Goal: Task Accomplishment & Management: Complete application form

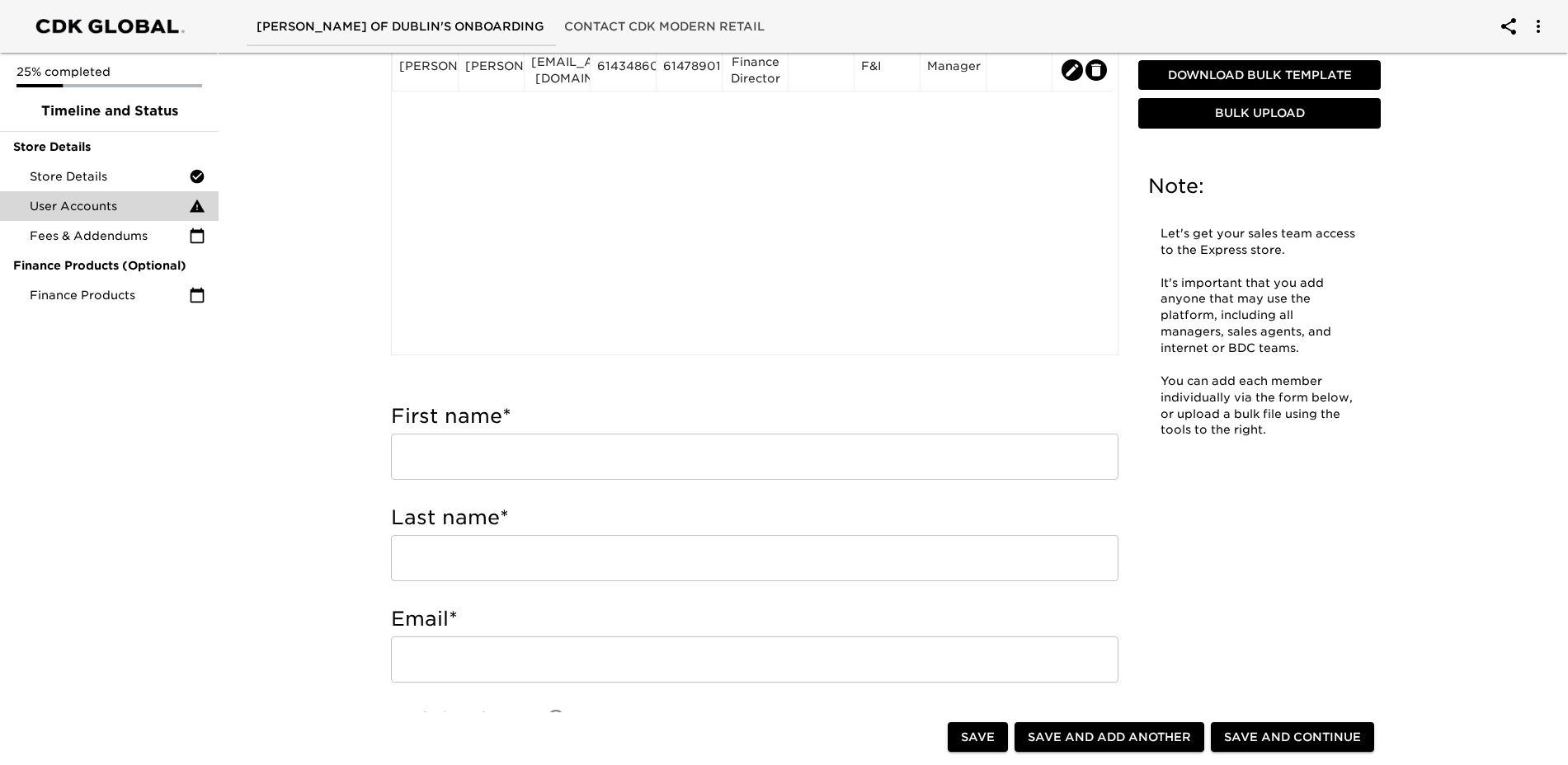
scroll to position [247, 0]
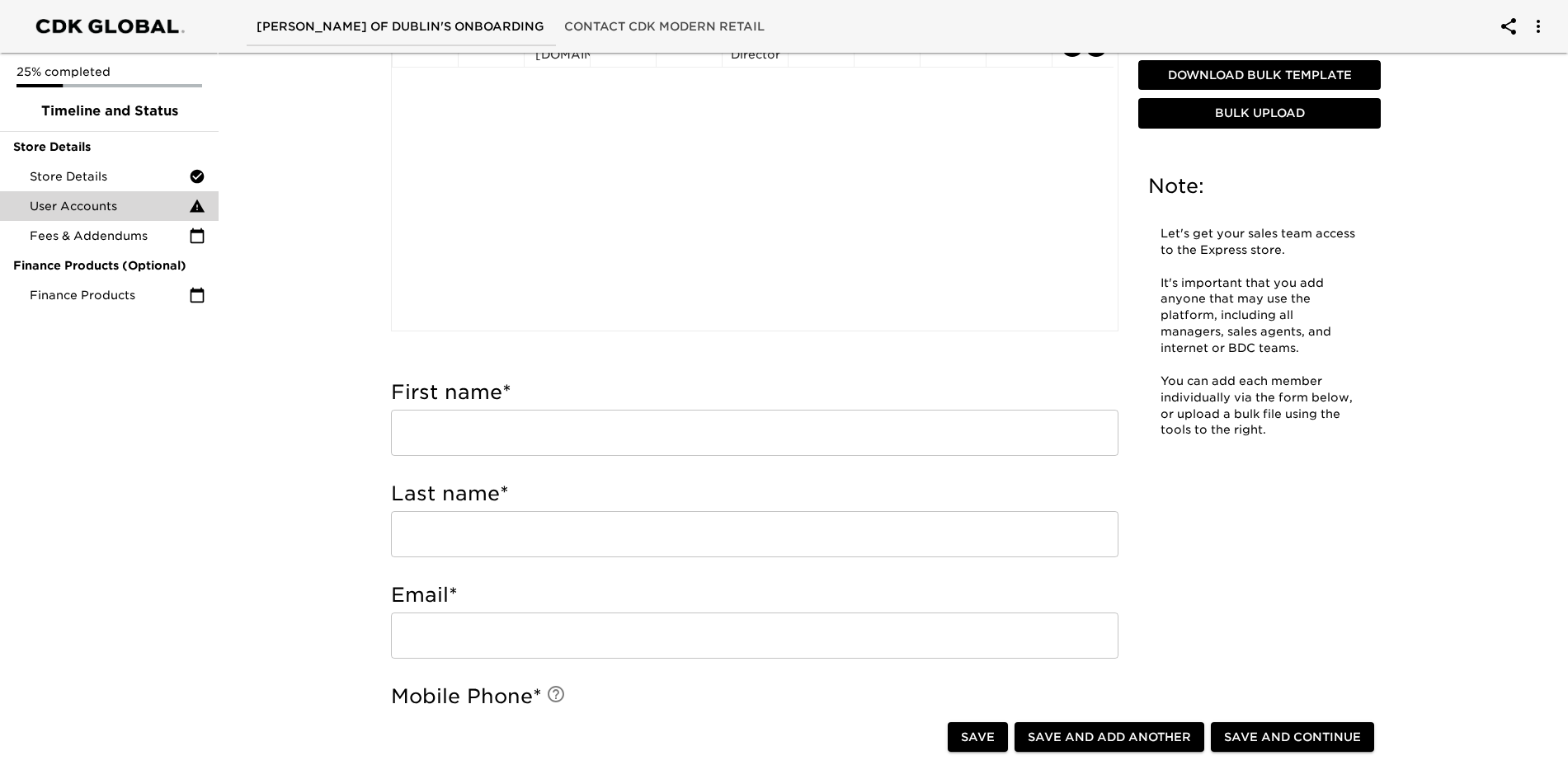
click at [536, 411] on input "text" at bounding box center [754, 432] width 727 height 46
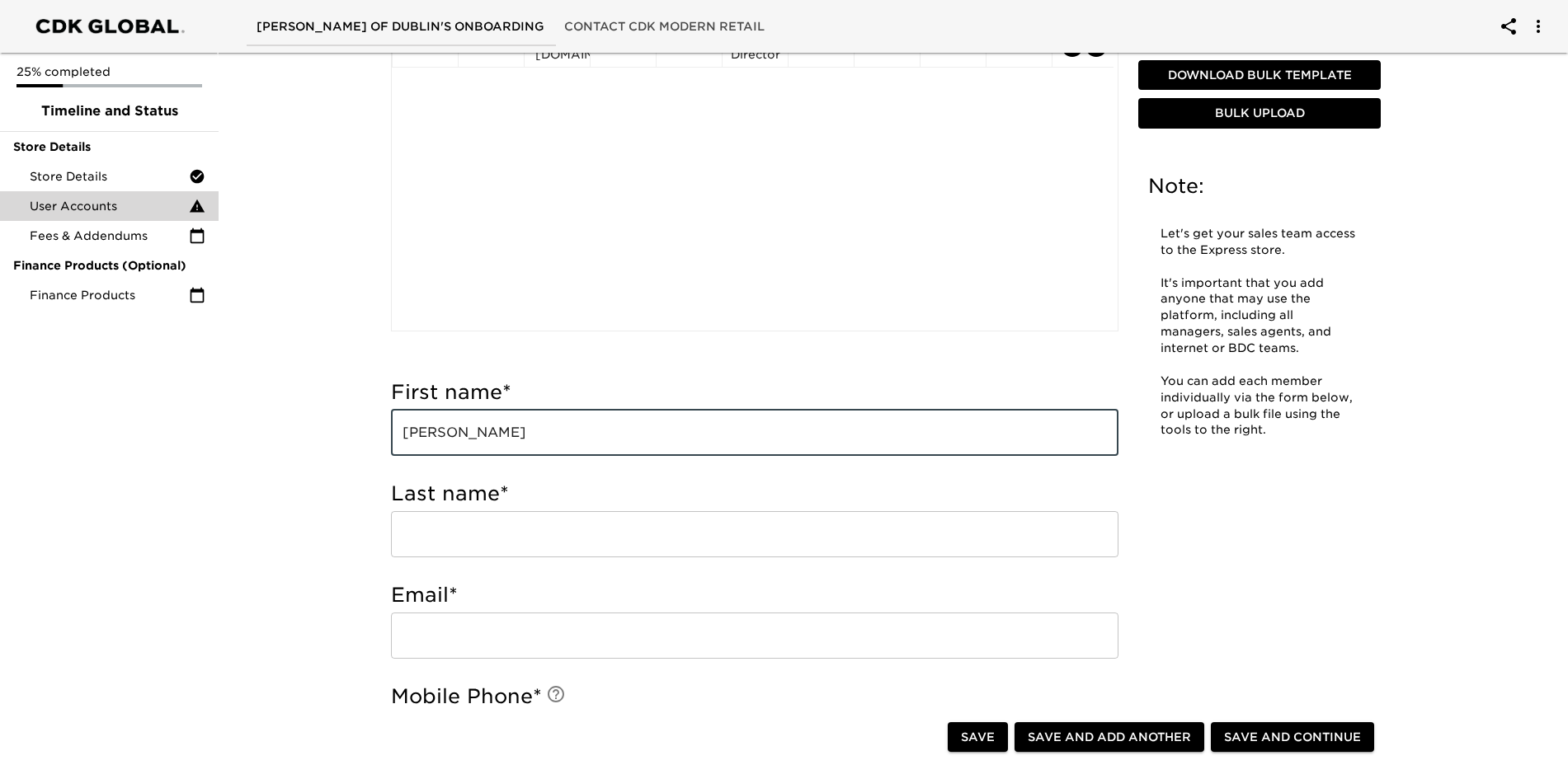
type input "[PERSON_NAME]"
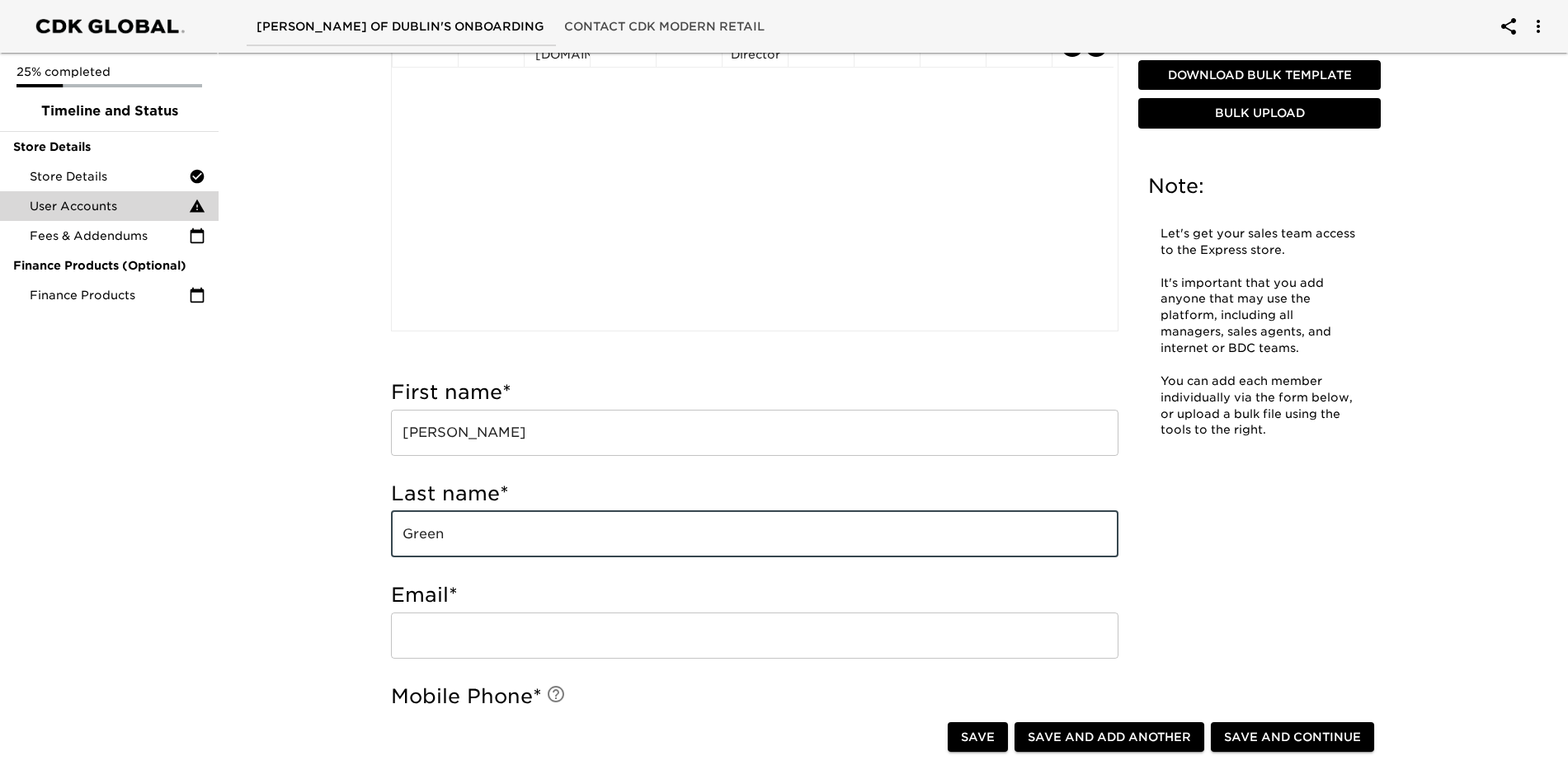
type input "Green"
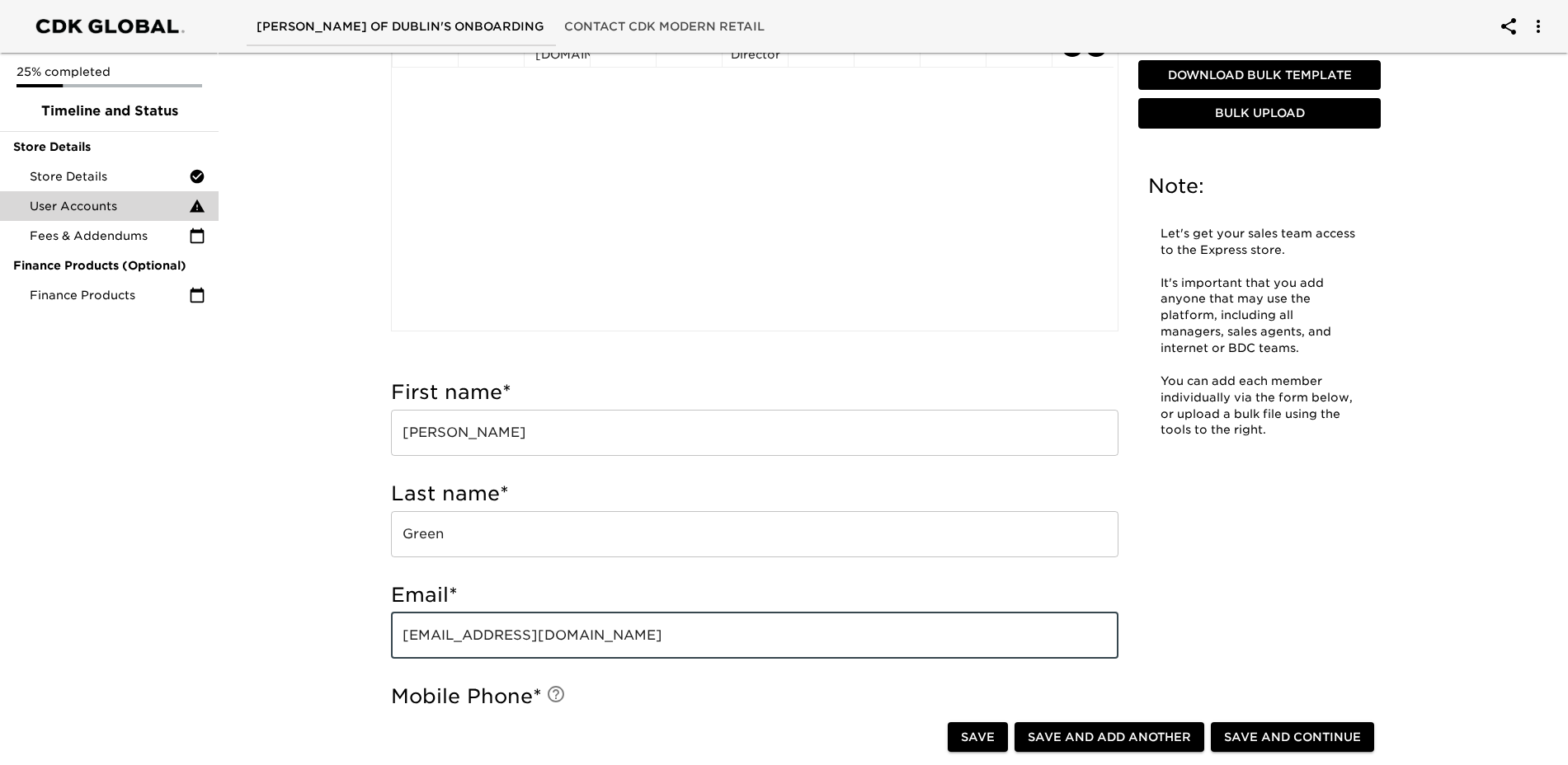
type input "[EMAIL_ADDRESS][DOMAIN_NAME]"
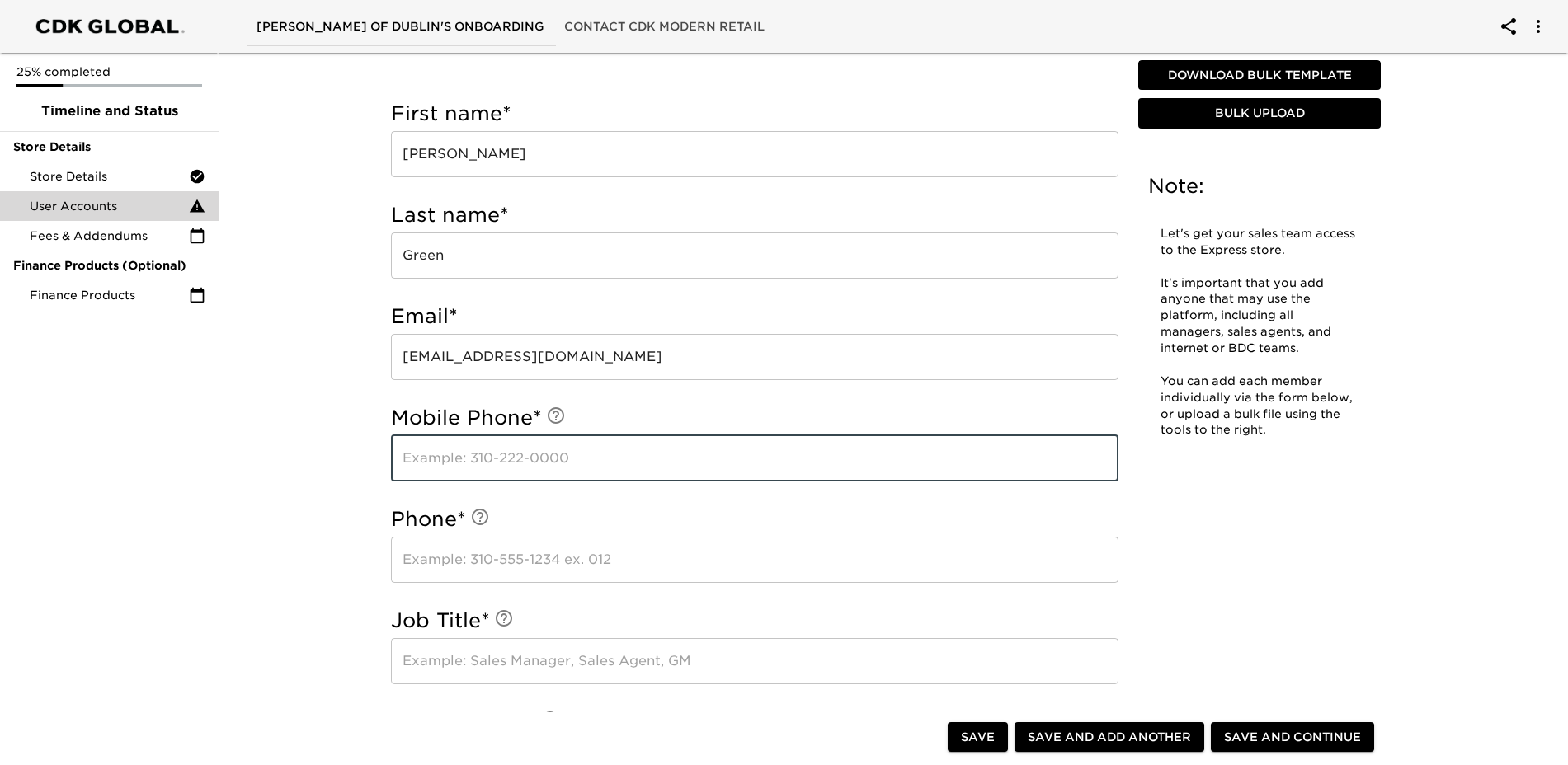
scroll to position [577, 0]
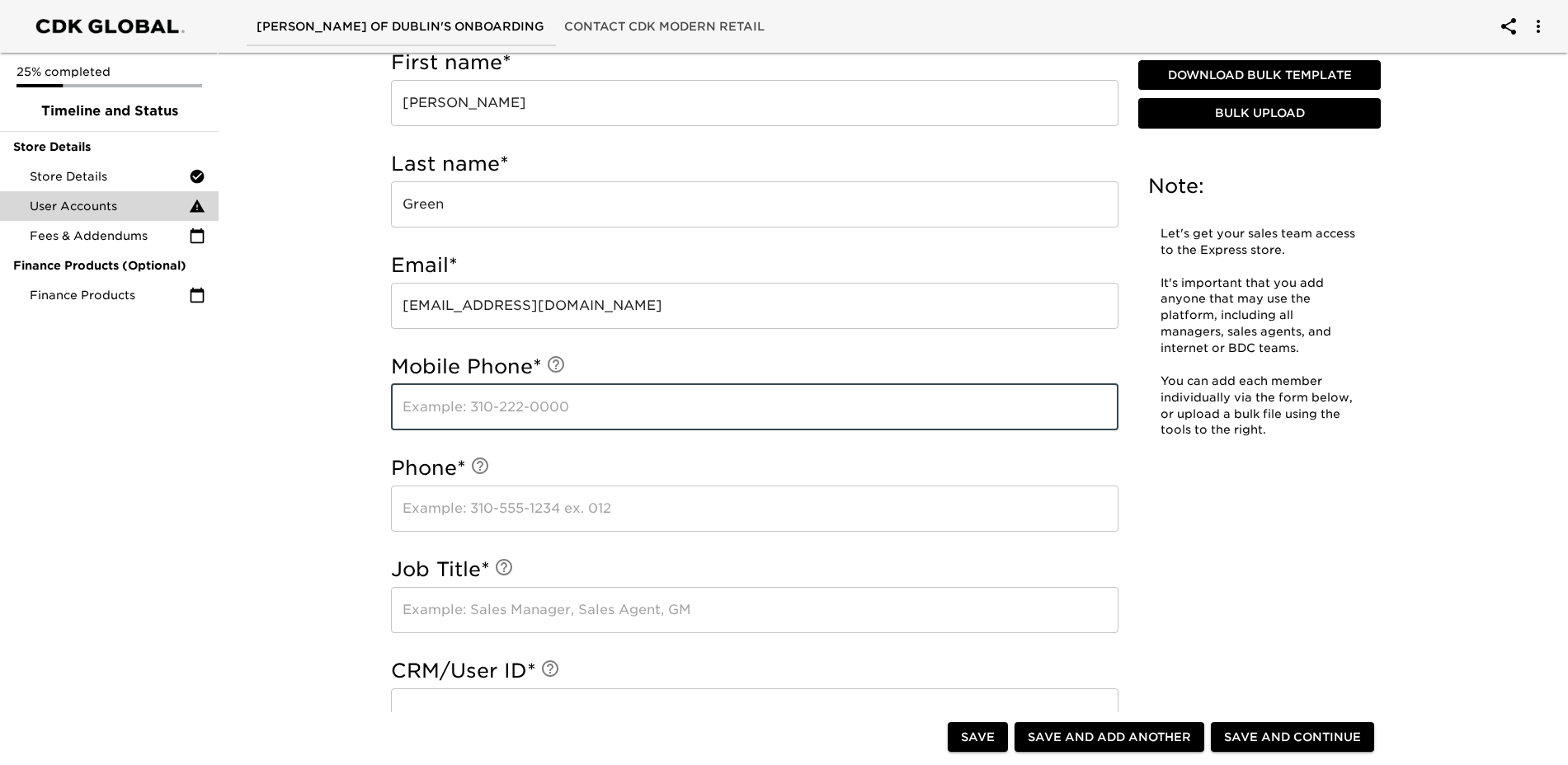
click at [533, 511] on input "text" at bounding box center [754, 508] width 727 height 46
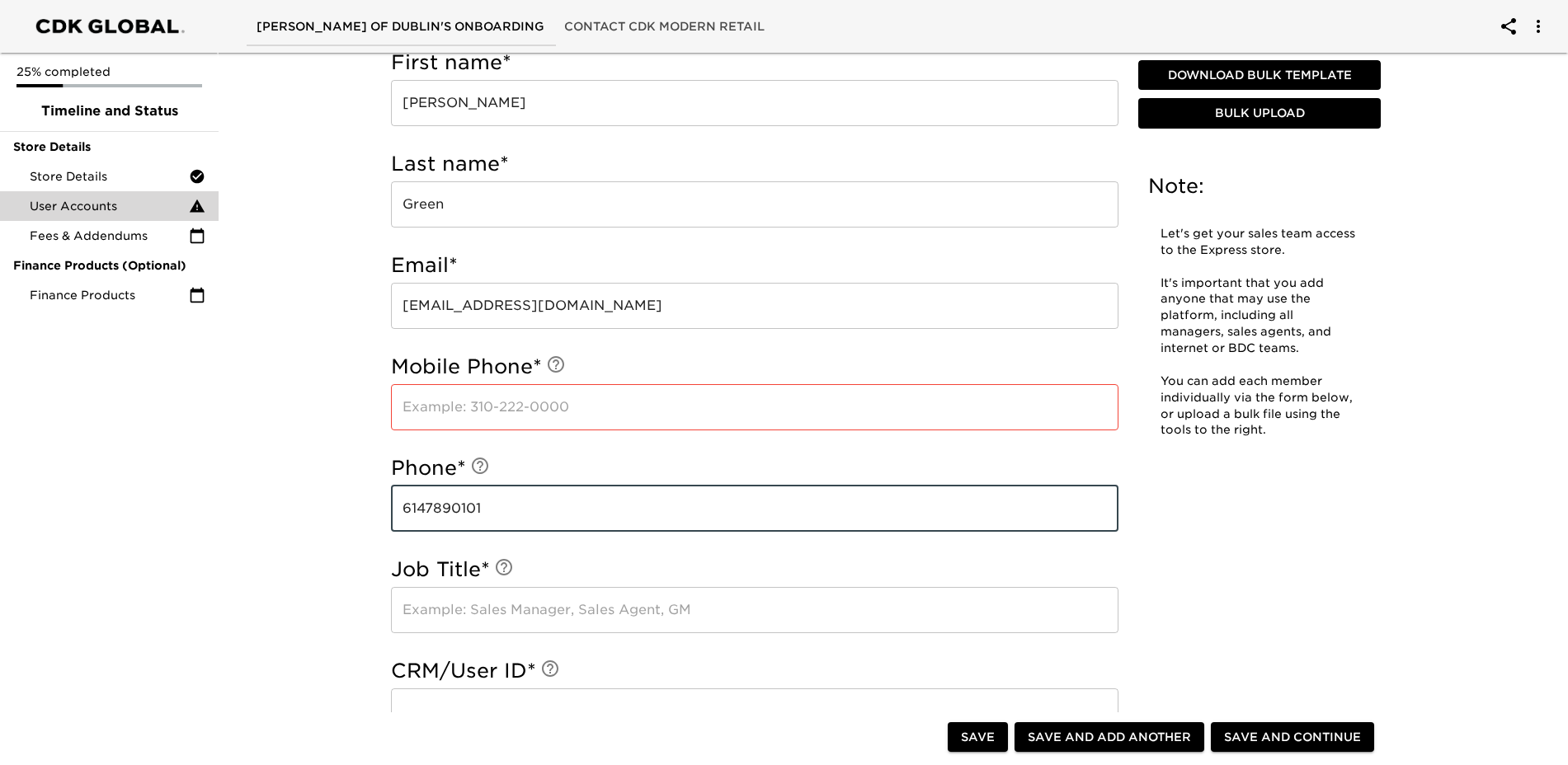
type input "6147890101"
click at [539, 616] on input "text" at bounding box center [754, 609] width 727 height 46
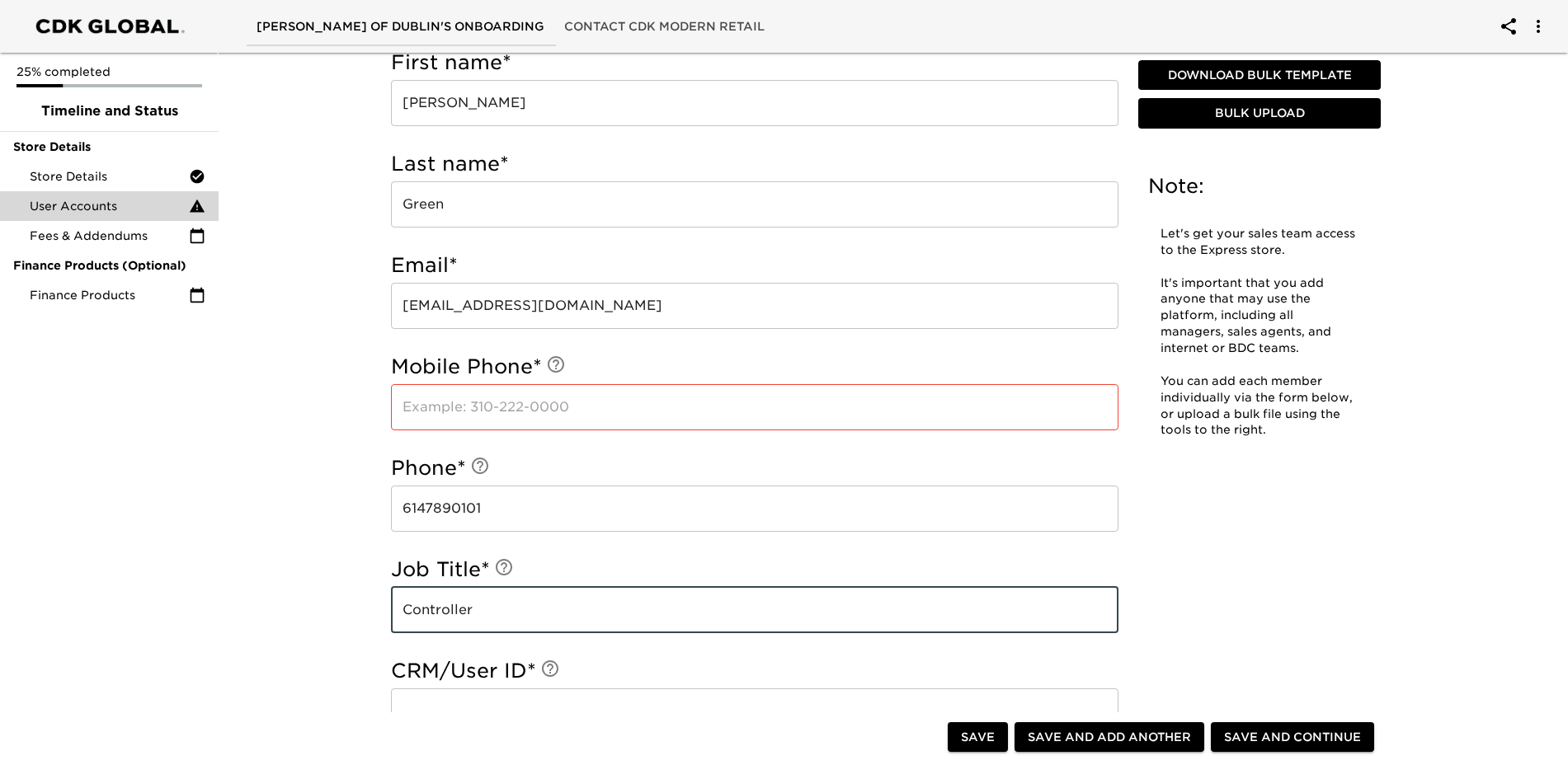
type input "Controller"
click at [1106, 744] on span "Save and Add Another" at bounding box center [1109, 737] width 163 height 21
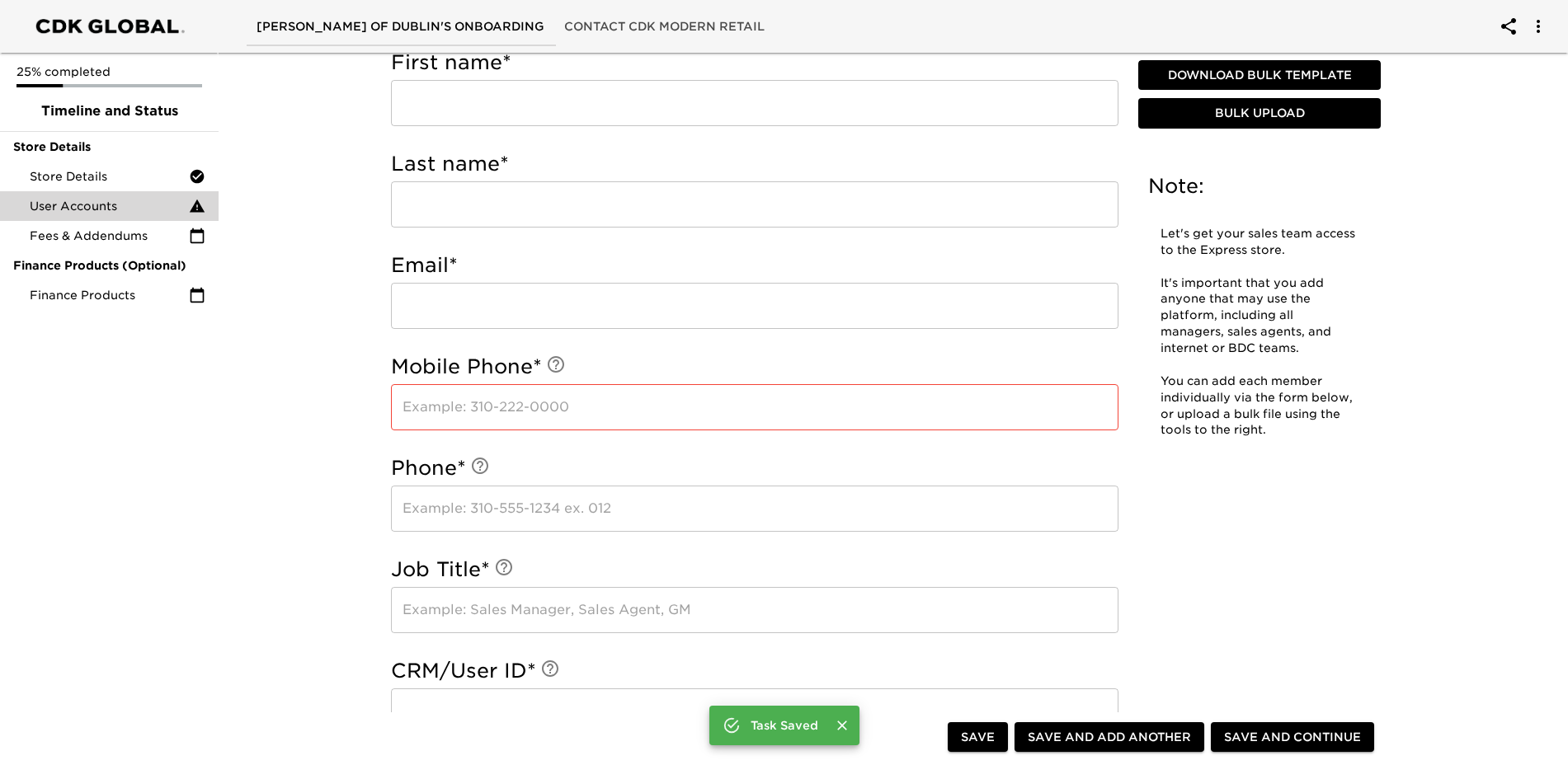
click at [614, 99] on input "text" at bounding box center [754, 102] width 727 height 46
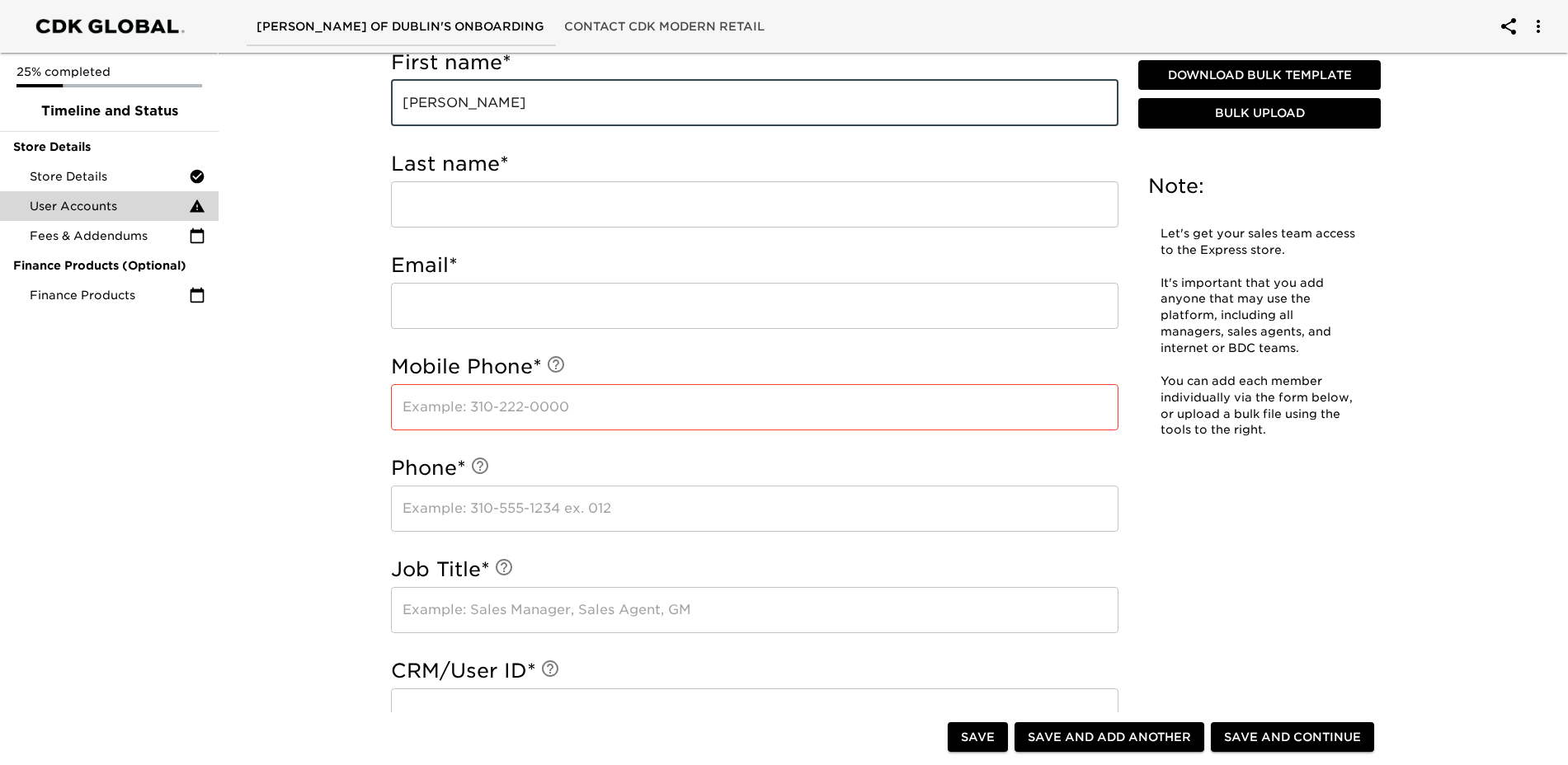
type input "[PERSON_NAME]"
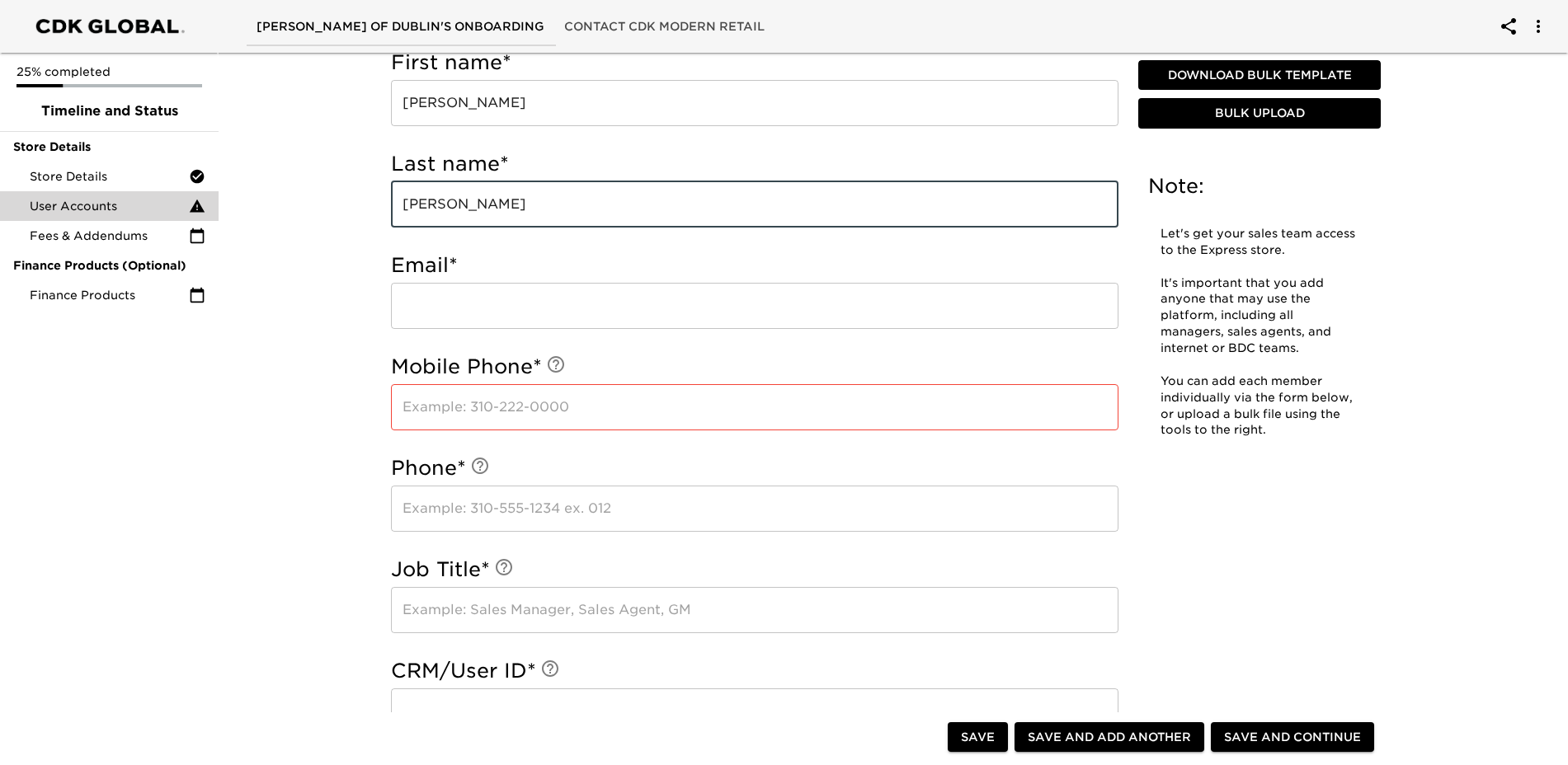
type input "[PERSON_NAME]"
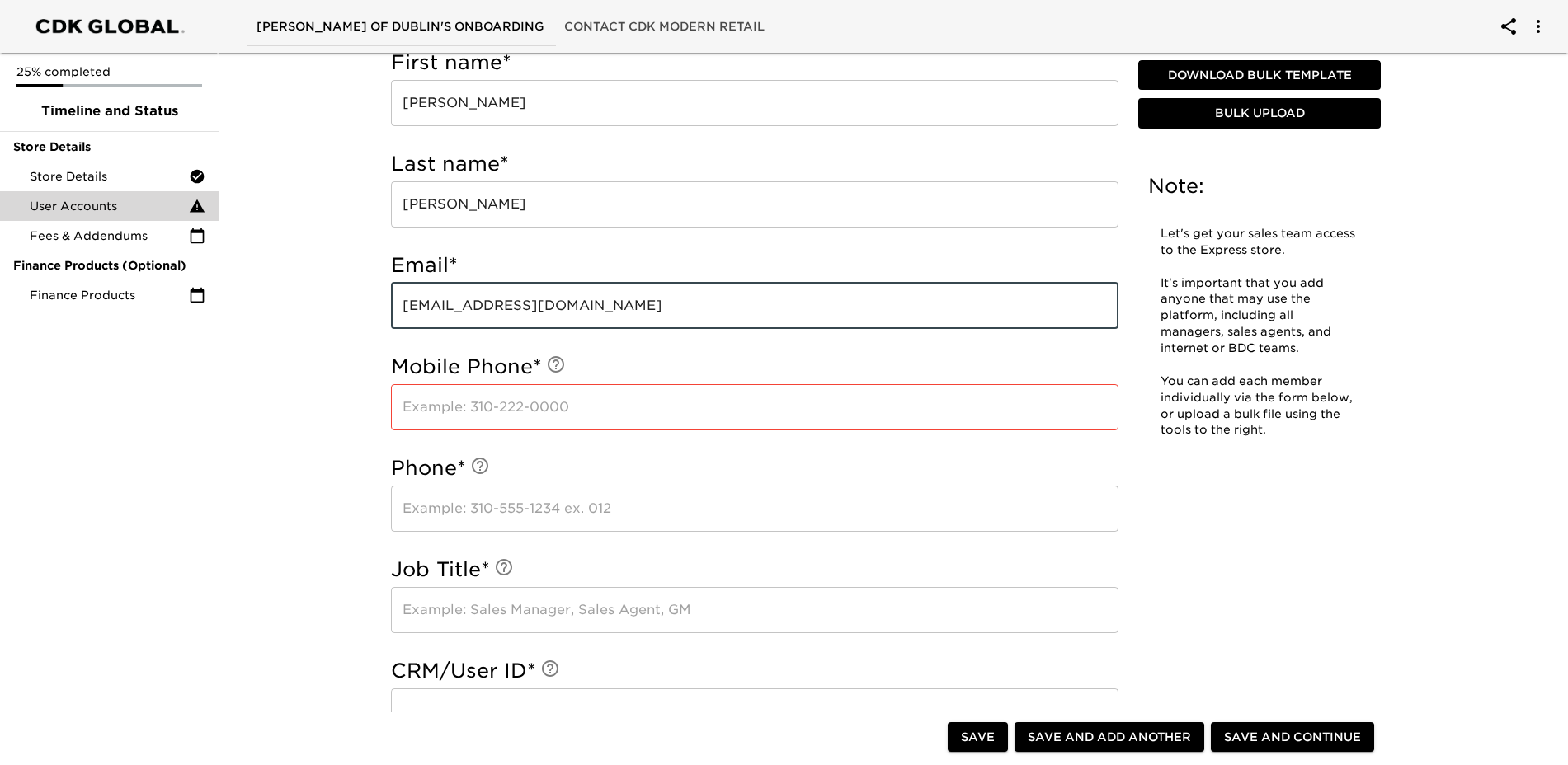
type input "[EMAIL_ADDRESS][DOMAIN_NAME]"
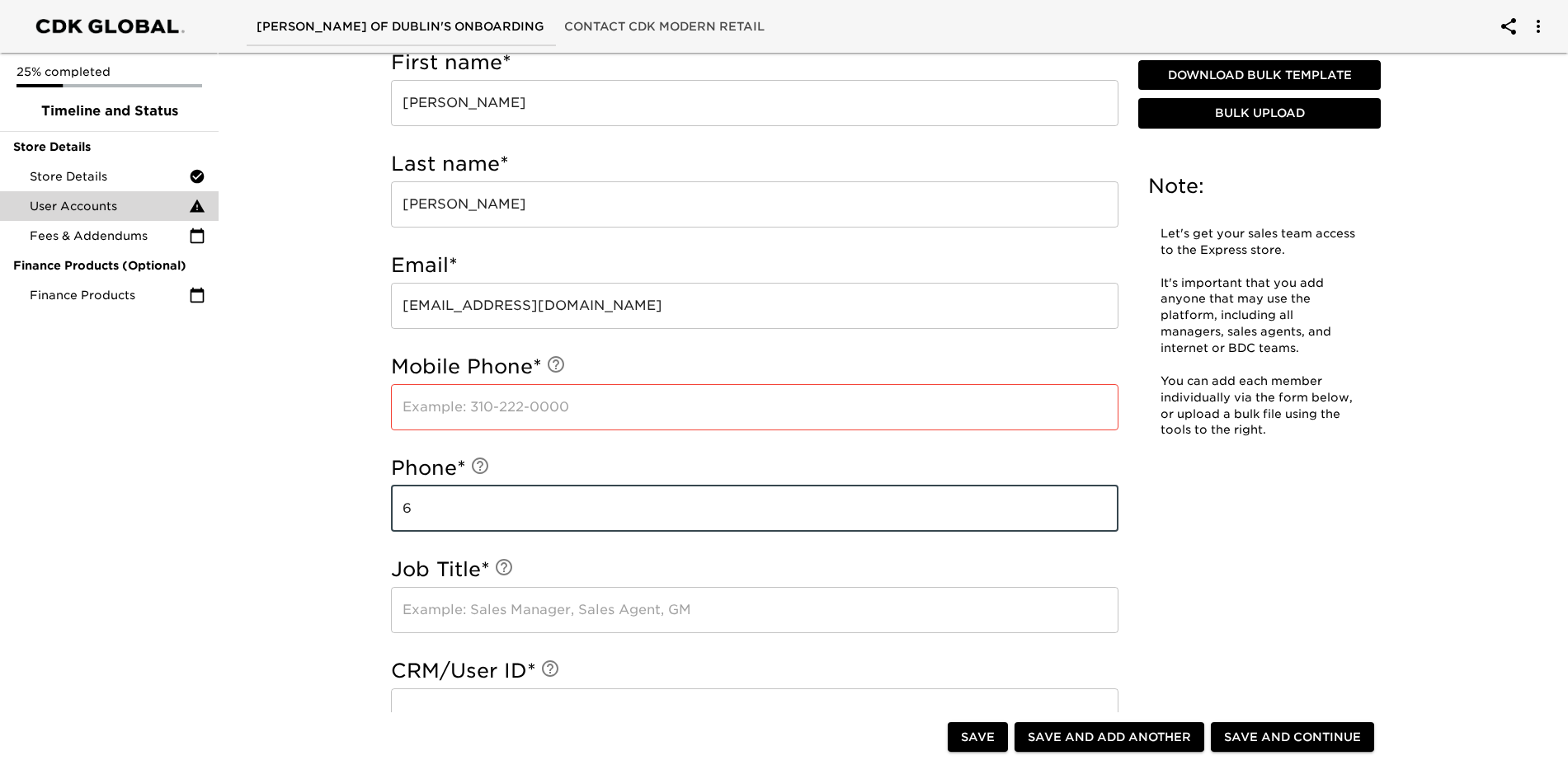
type input "6147890101"
click at [493, 404] on input "text" at bounding box center [754, 407] width 727 height 46
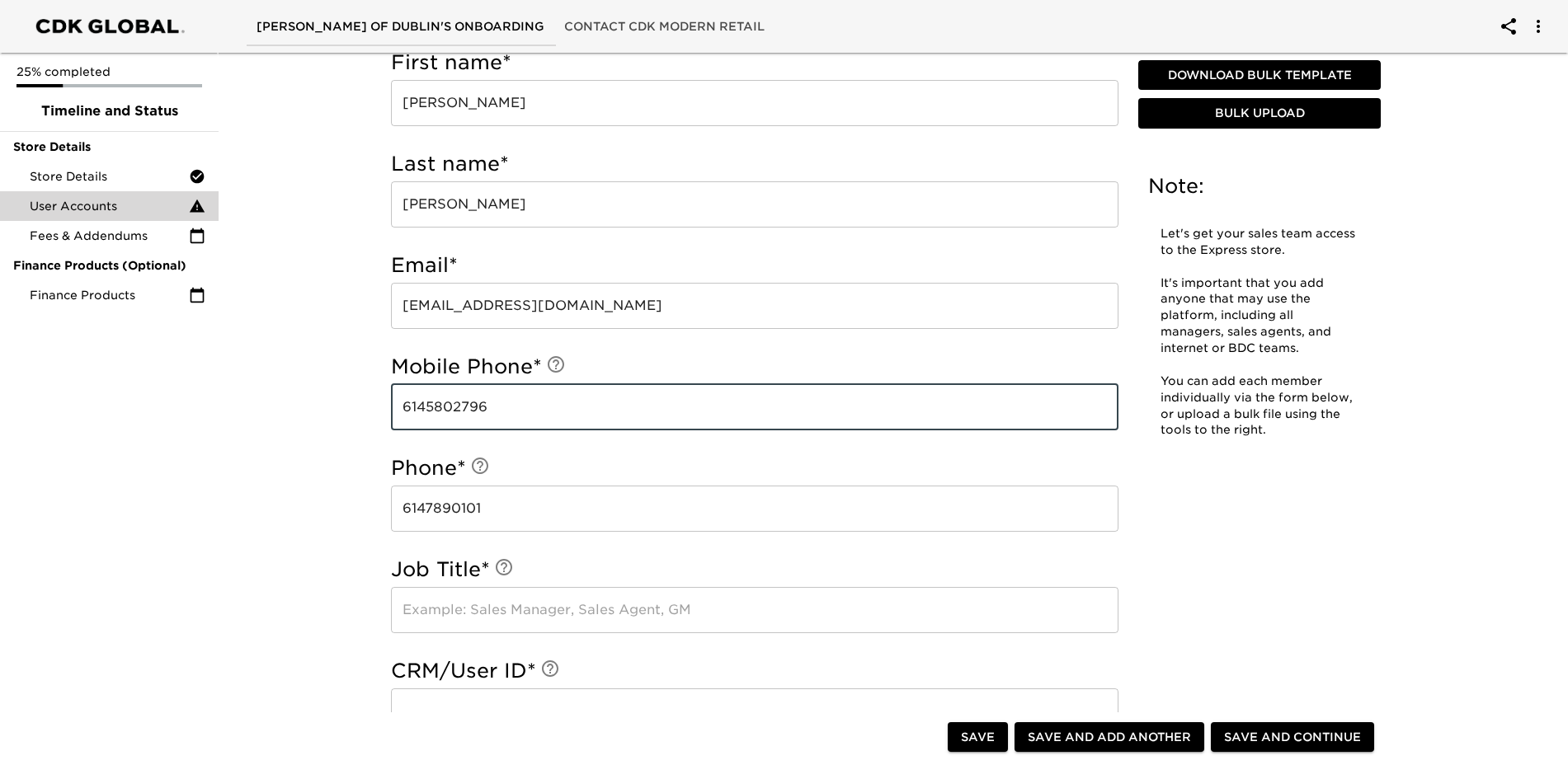
type input "6145802796"
click at [1238, 740] on span "Save and Continue" at bounding box center [1292, 737] width 137 height 21
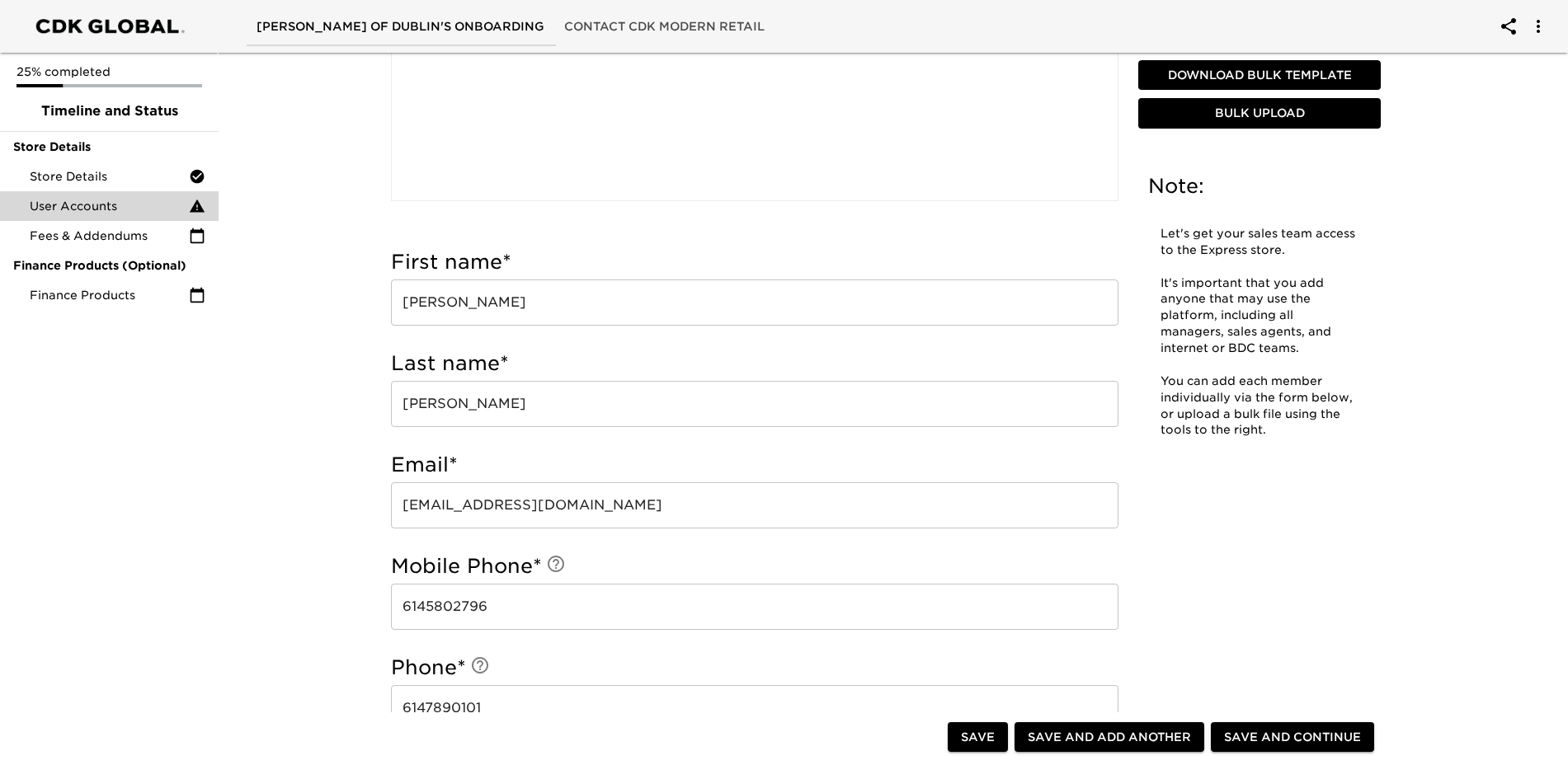
scroll to position [0, 0]
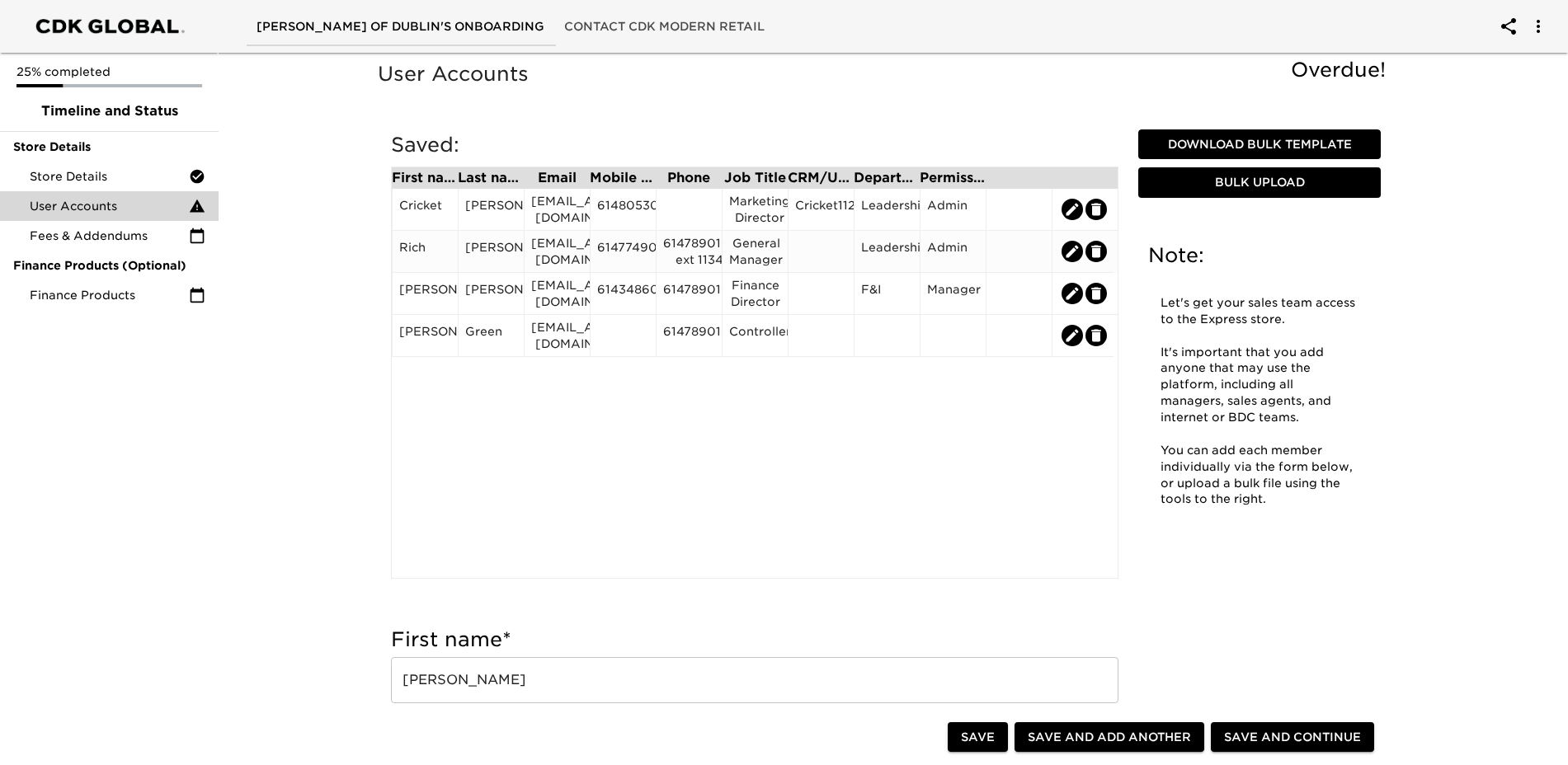
click at [517, 244] on div "[PERSON_NAME]" at bounding box center [491, 251] width 52 height 25
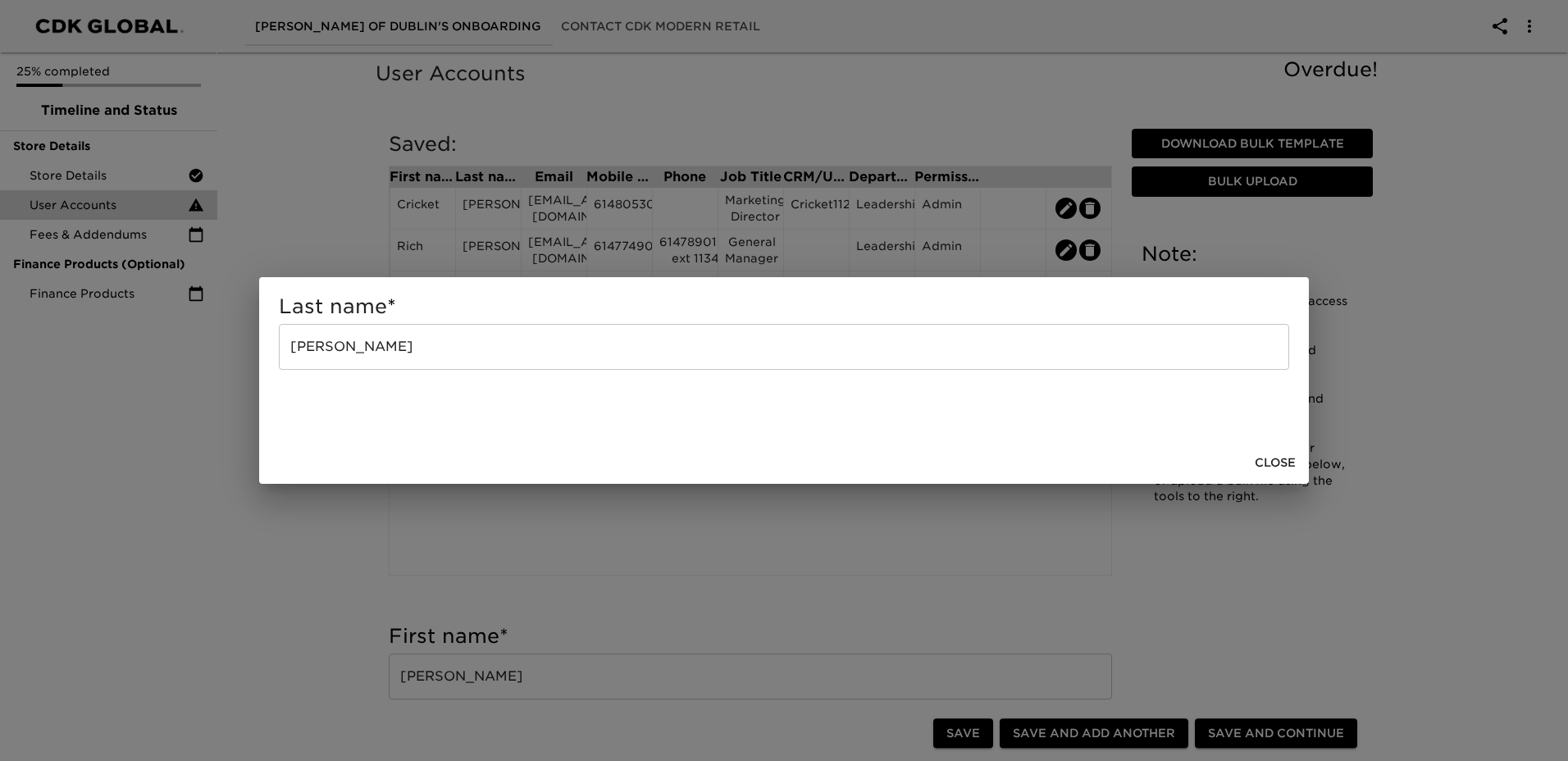
click at [1257, 461] on span "Close" at bounding box center [1275, 463] width 41 height 21
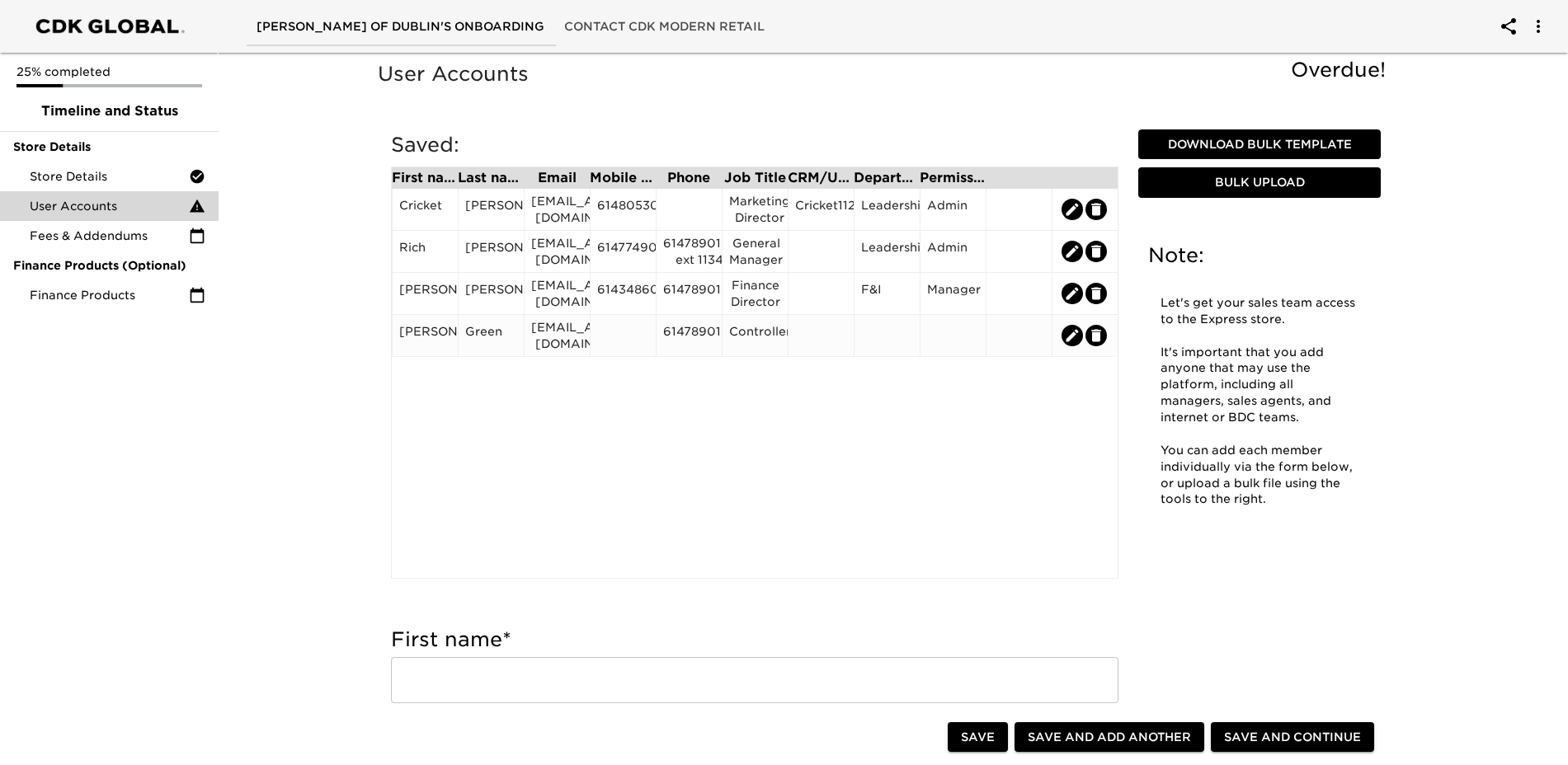
click at [951, 335] on div at bounding box center [953, 335] width 52 height 25
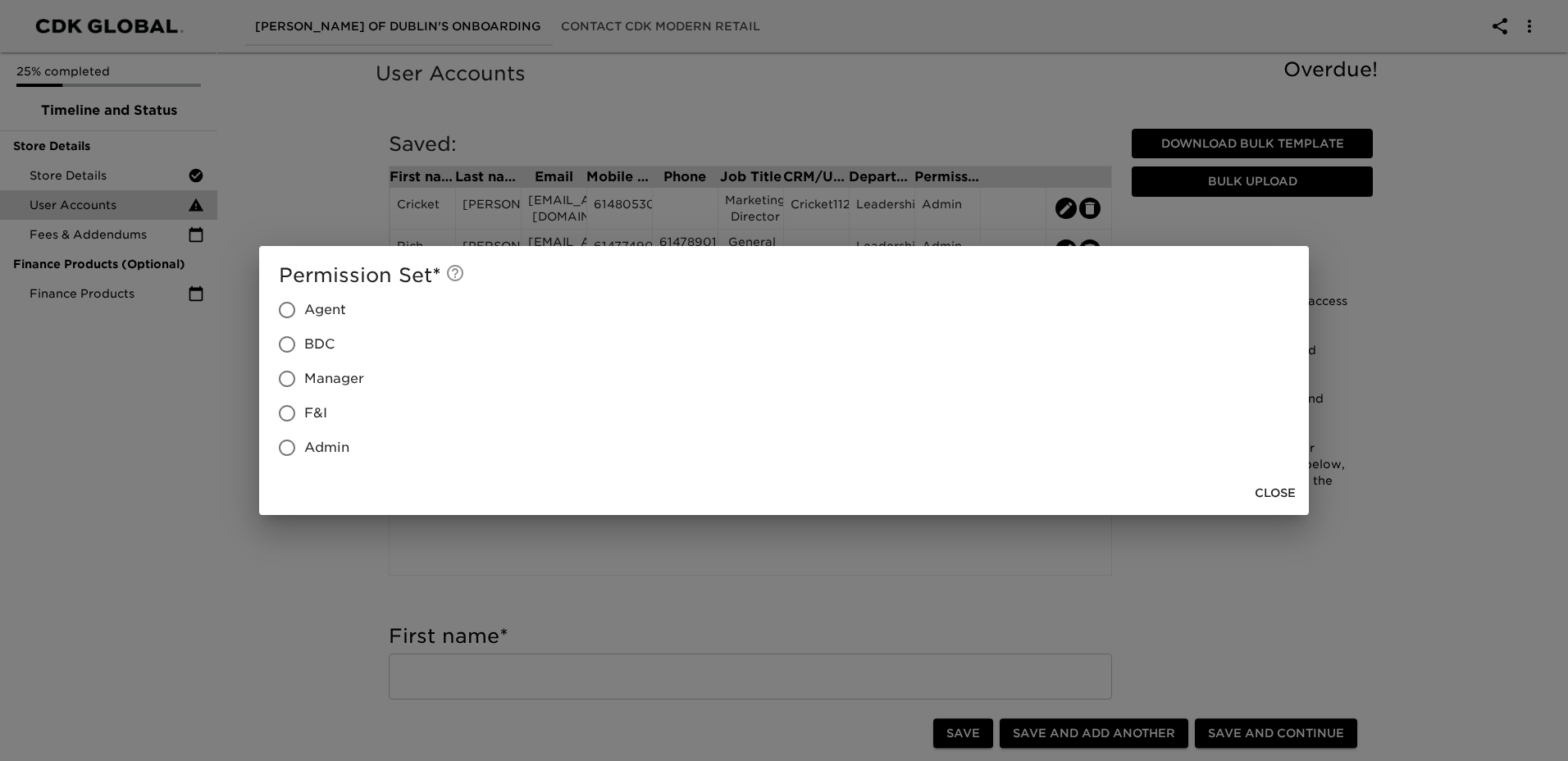
drag, startPoint x: 662, startPoint y: 368, endPoint x: 680, endPoint y: 401, distance: 37.6
click at [666, 401] on div "Permission Set * Agent BDC Manager F&I Admin" at bounding box center [784, 364] width 1010 height 203
click at [1278, 487] on span "Close" at bounding box center [1275, 493] width 41 height 21
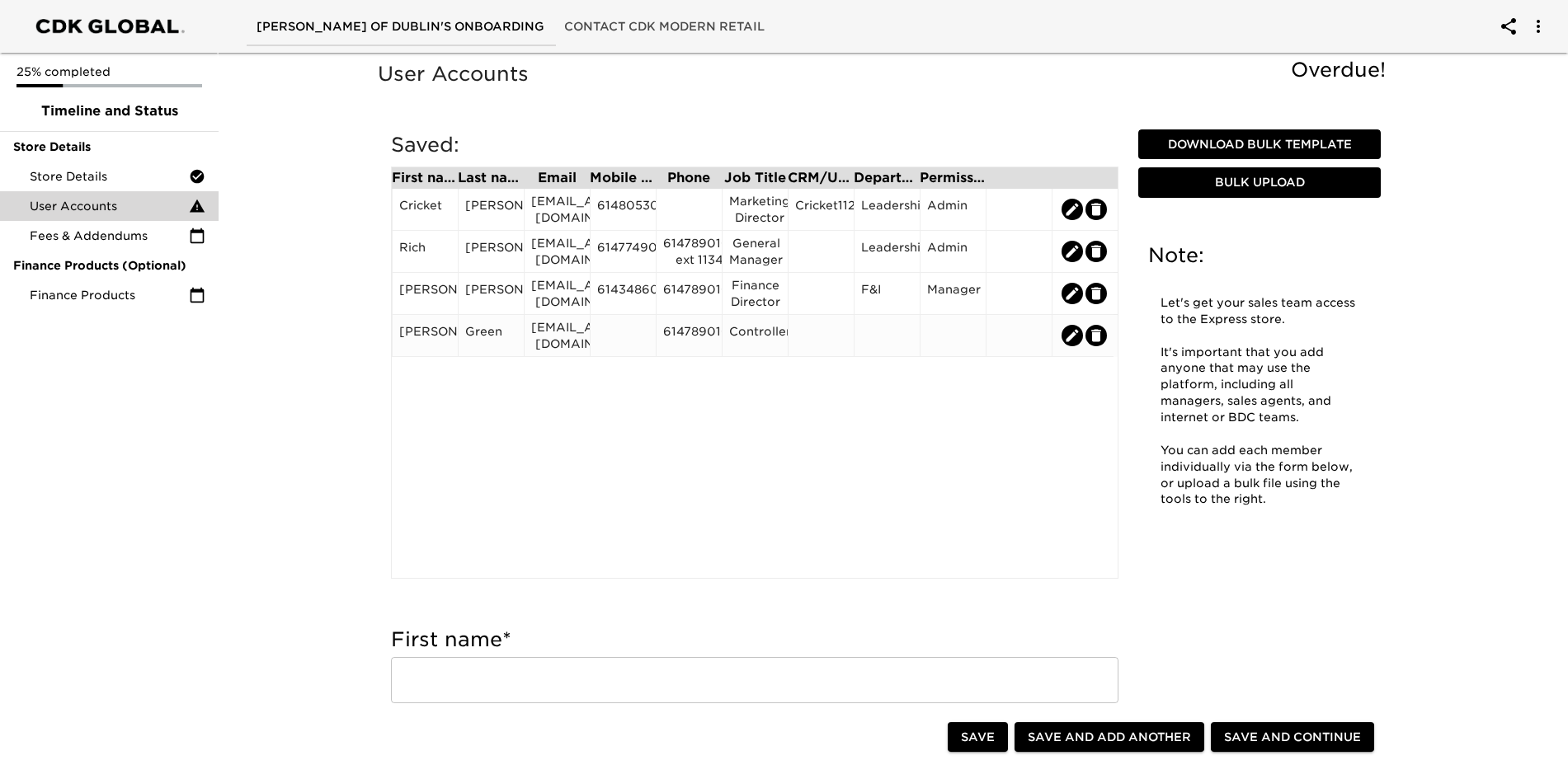
click at [953, 327] on div at bounding box center [953, 335] width 52 height 25
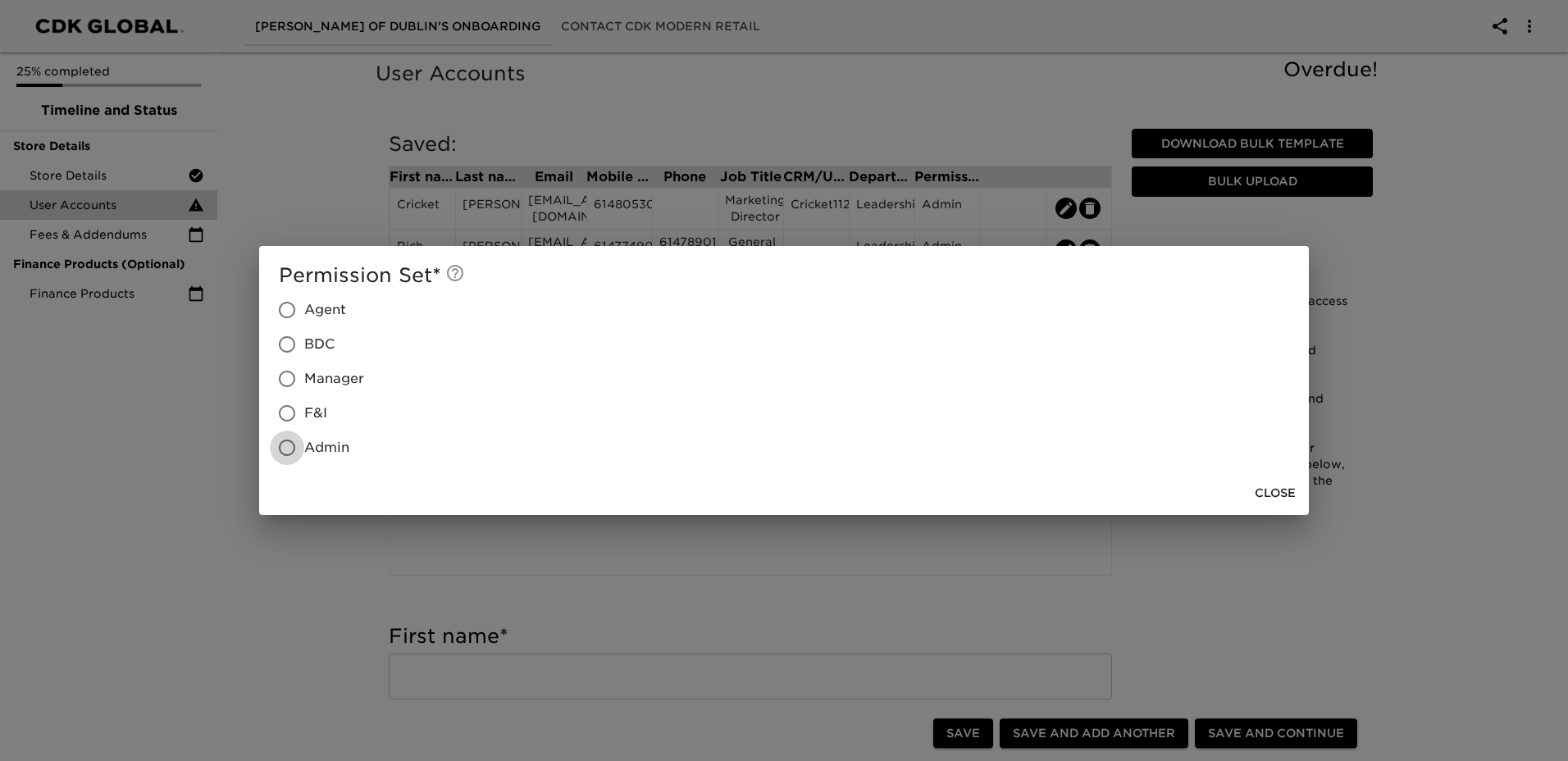
click at [289, 450] on input "Admin" at bounding box center [287, 448] width 35 height 35
radio input "true"
click at [1284, 499] on span "Close" at bounding box center [1275, 493] width 41 height 21
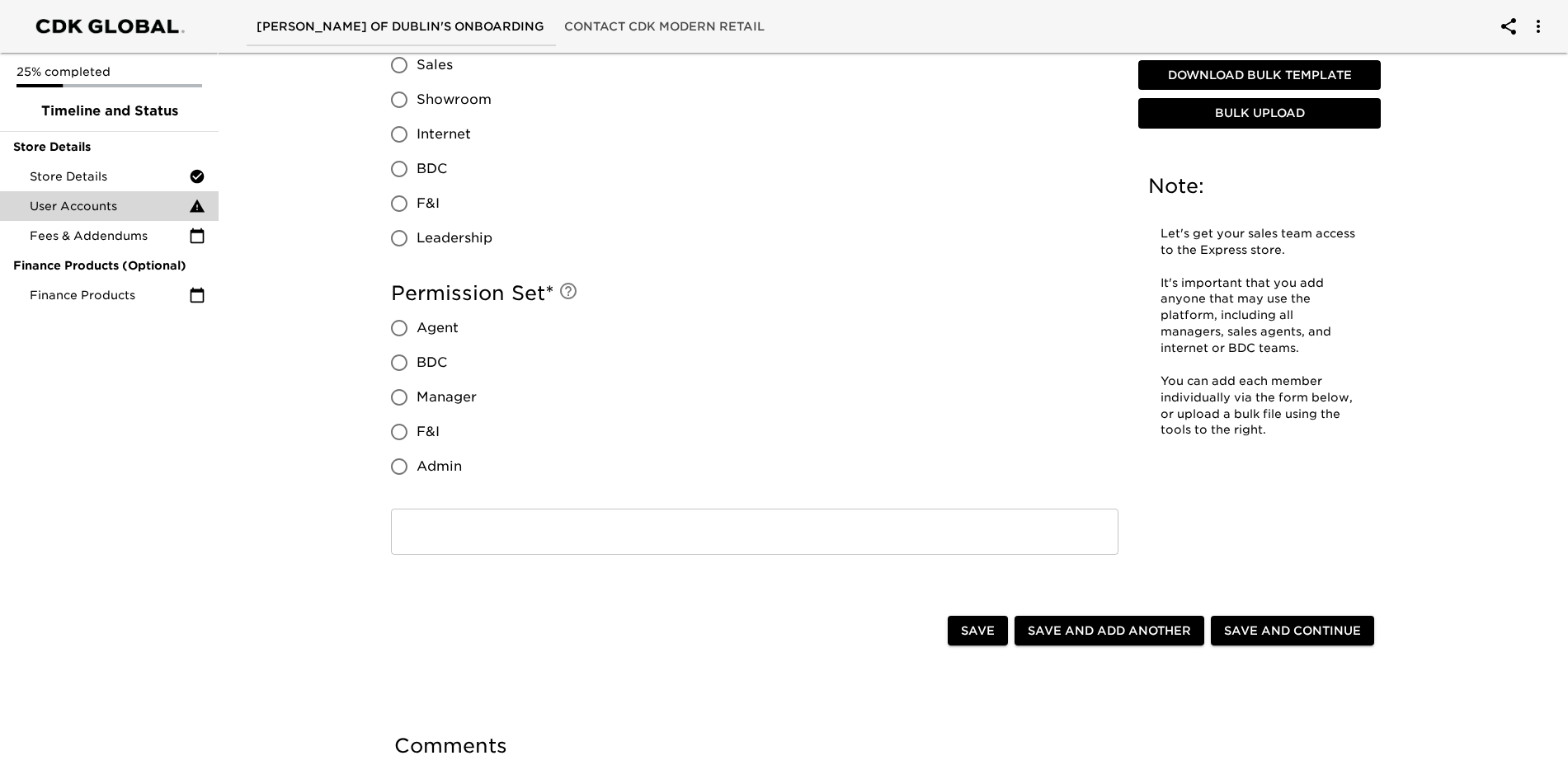
scroll to position [1449, 0]
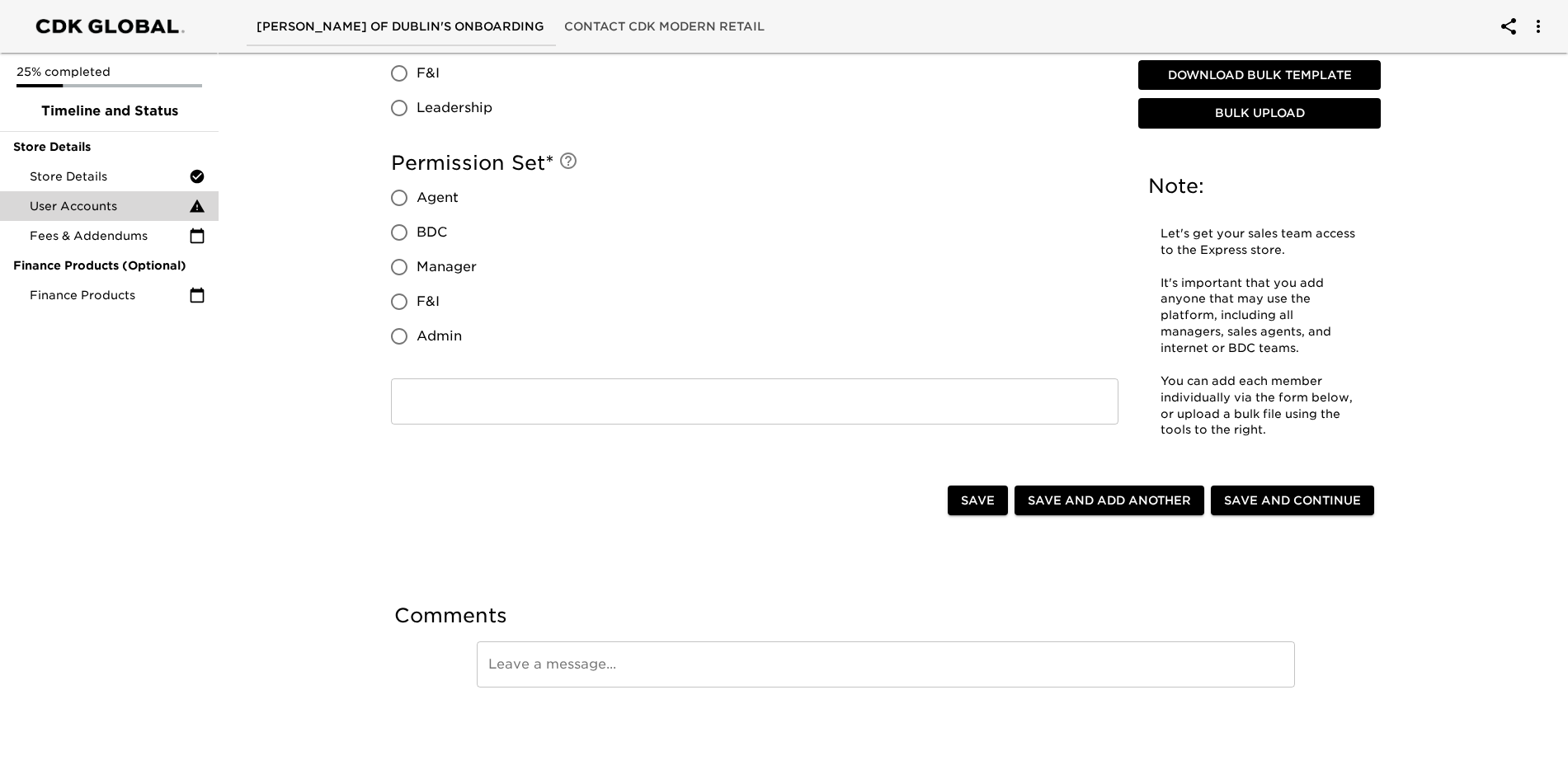
click at [1260, 497] on span "Save and Continue" at bounding box center [1292, 500] width 137 height 21
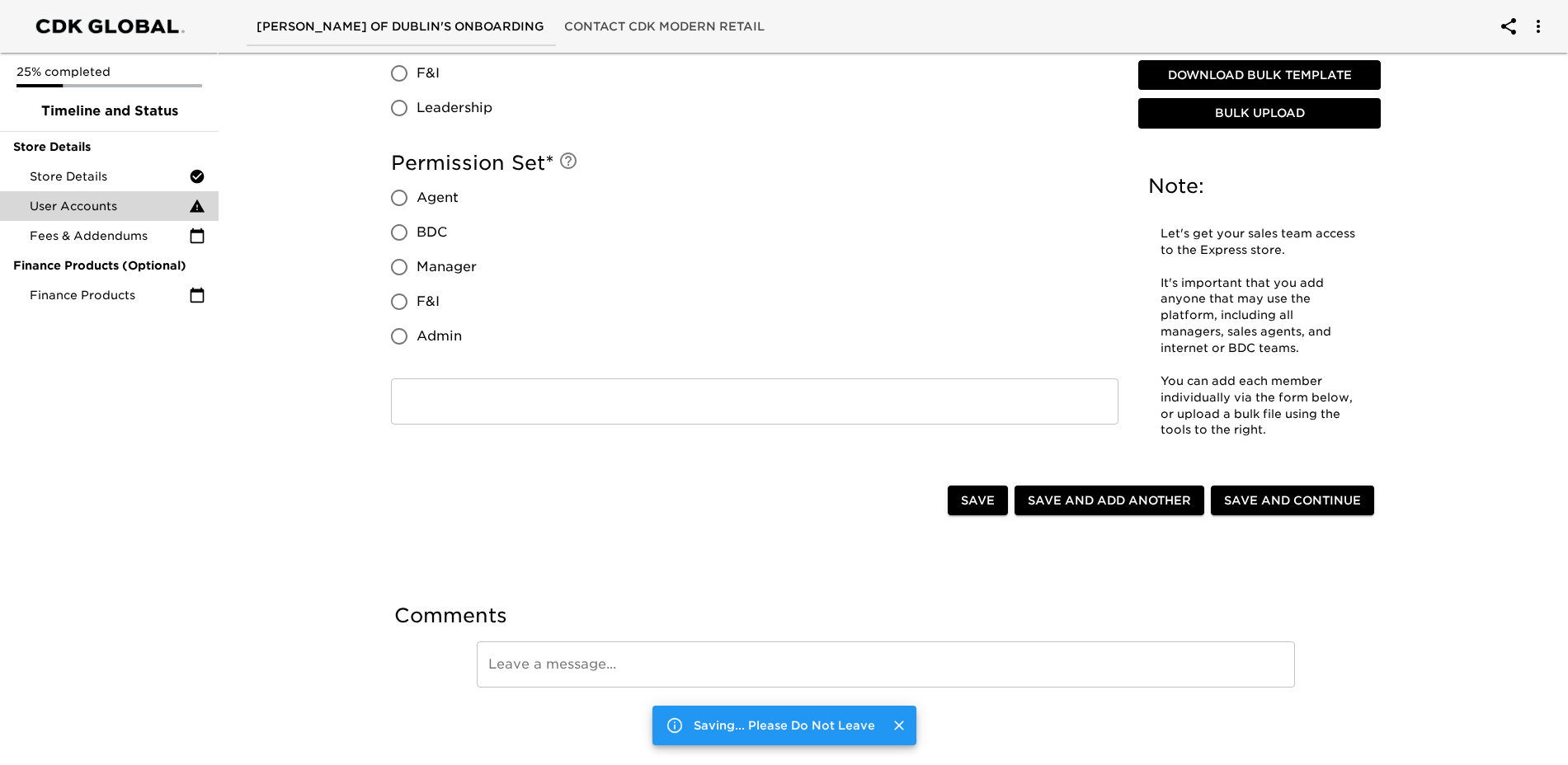
scroll to position [0, 0]
